Goal: Find specific page/section: Find specific page/section

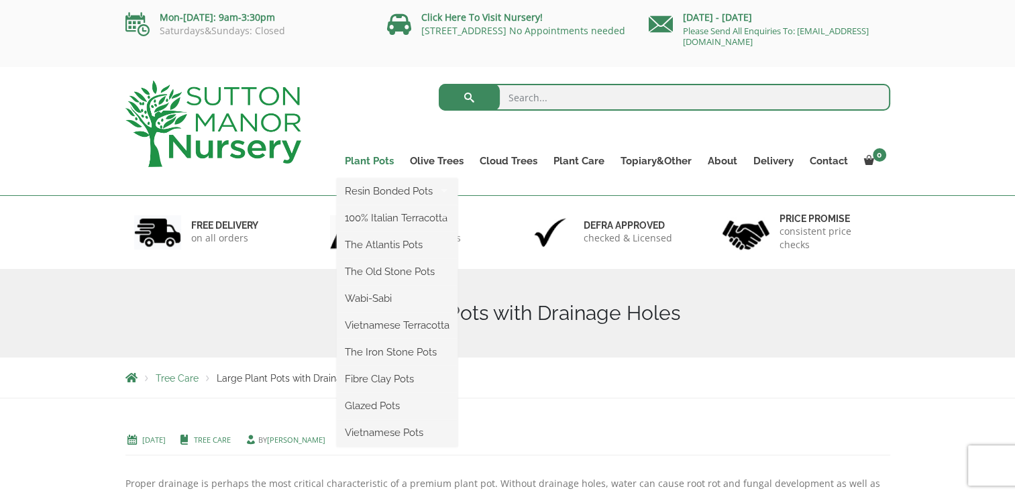
click at [373, 161] on link "Plant Pots" at bounding box center [369, 161] width 65 height 19
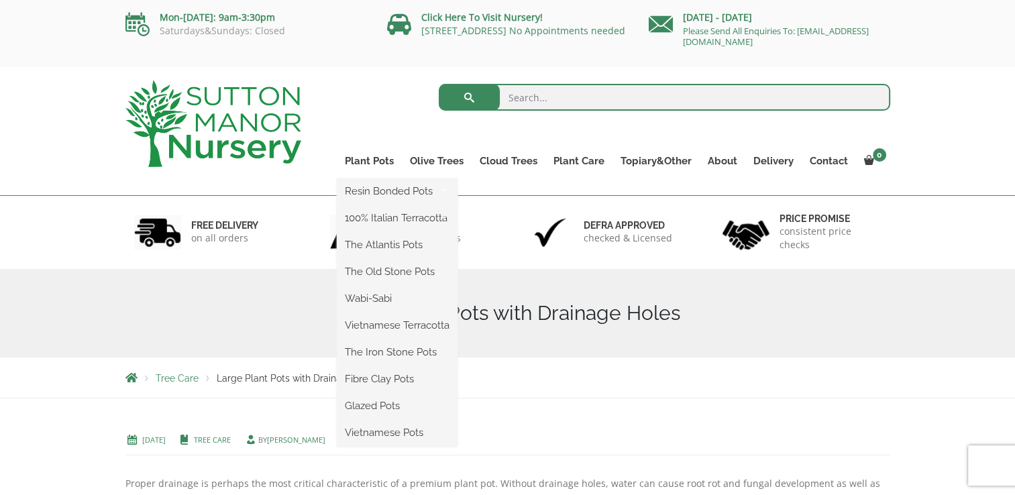
click at [371, 178] on ul "Resin Bonded Pots The Amalfi Pots The Milan Pots The Capri Pots The Brunello Po…" at bounding box center [397, 312] width 121 height 268
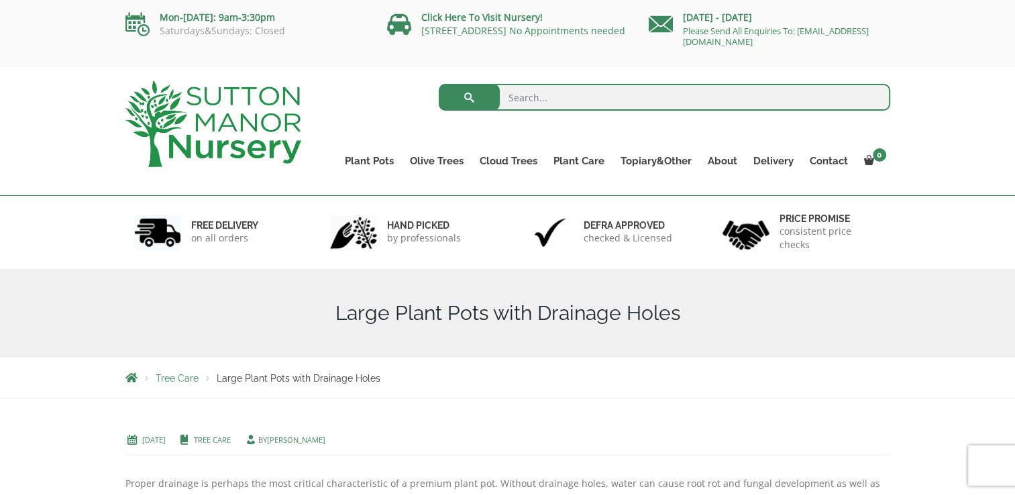
click at [604, 101] on input "search" at bounding box center [664, 97] width 451 height 27
type input "plant pots"
click at [439, 84] on button "submit" at bounding box center [469, 97] width 61 height 27
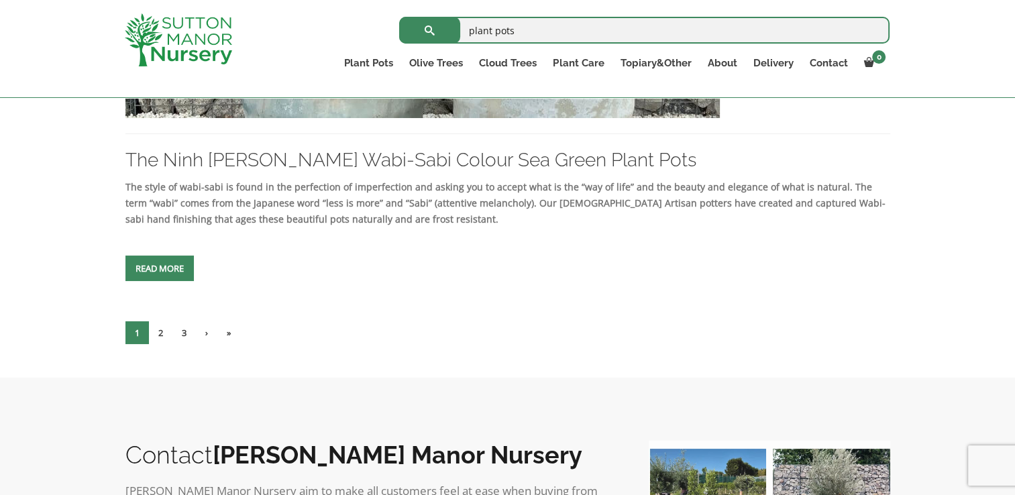
scroll to position [3747, 0]
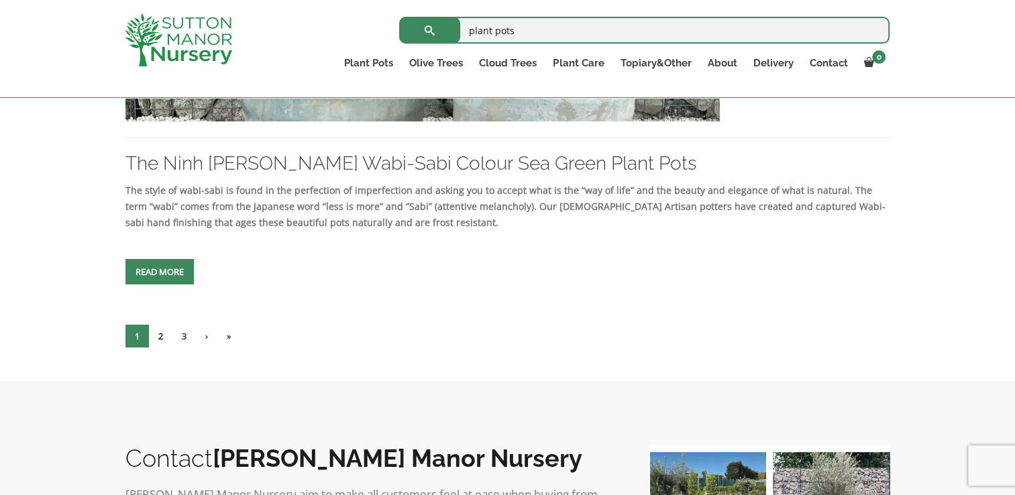
click at [158, 331] on link "2" at bounding box center [160, 336] width 23 height 23
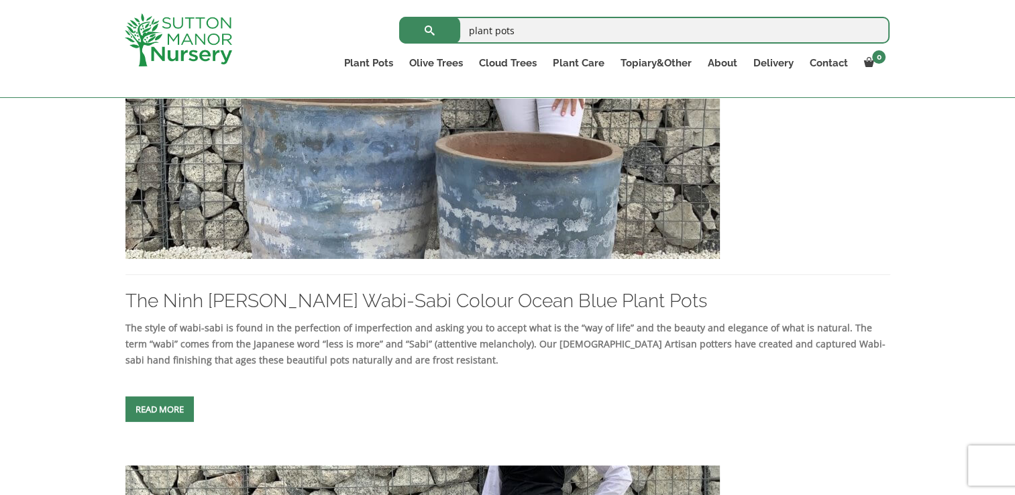
scroll to position [424, 0]
